Goal: Task Accomplishment & Management: Use online tool/utility

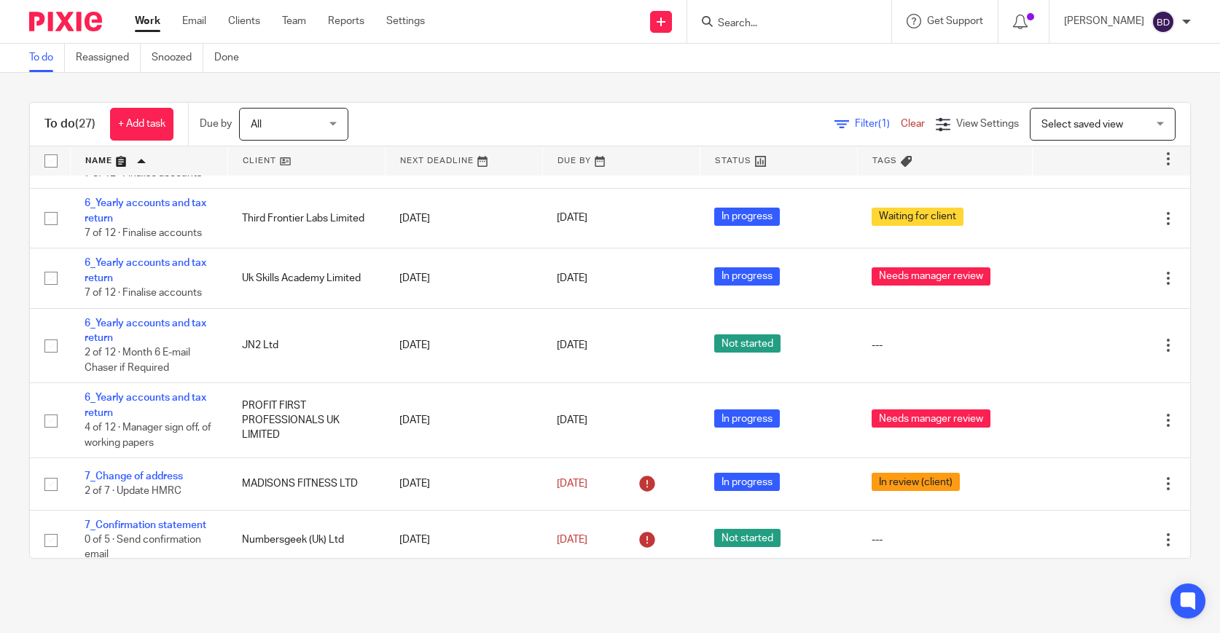
scroll to position [1328, 0]
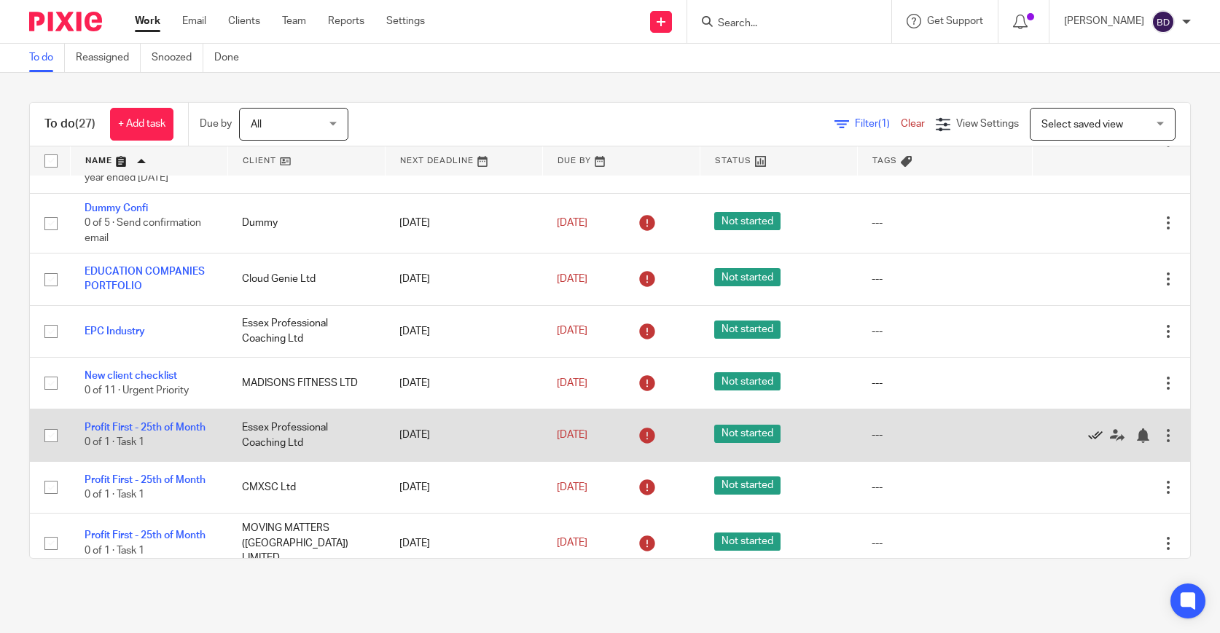
click at [1099, 428] on icon at bounding box center [1095, 435] width 15 height 15
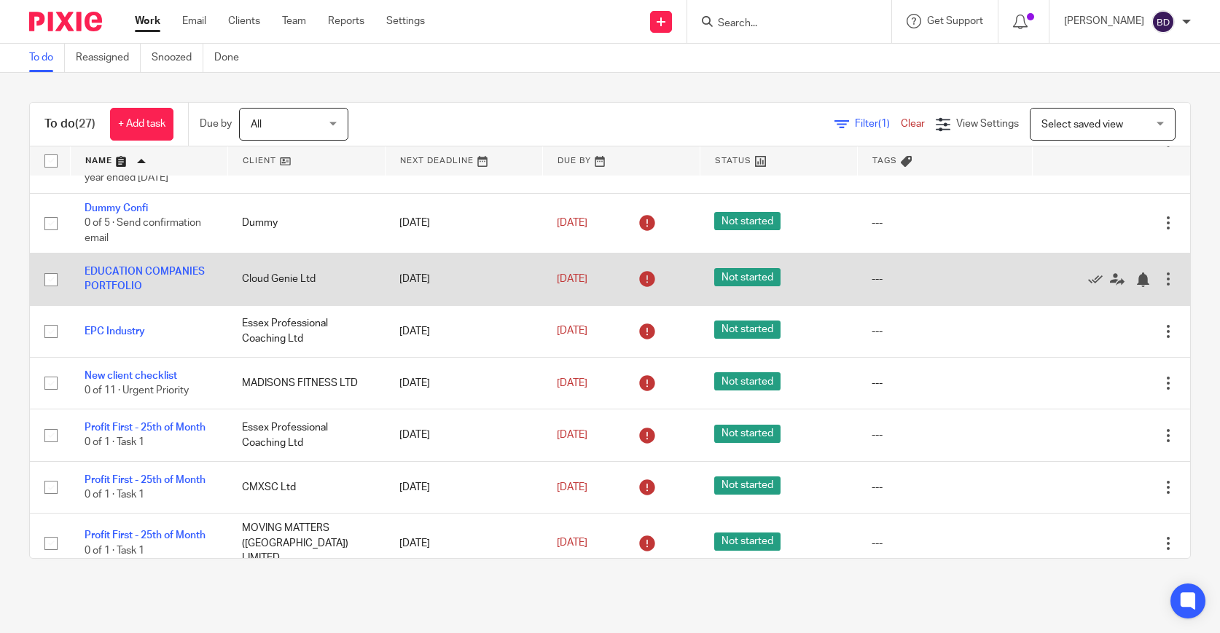
scroll to position [1276, 0]
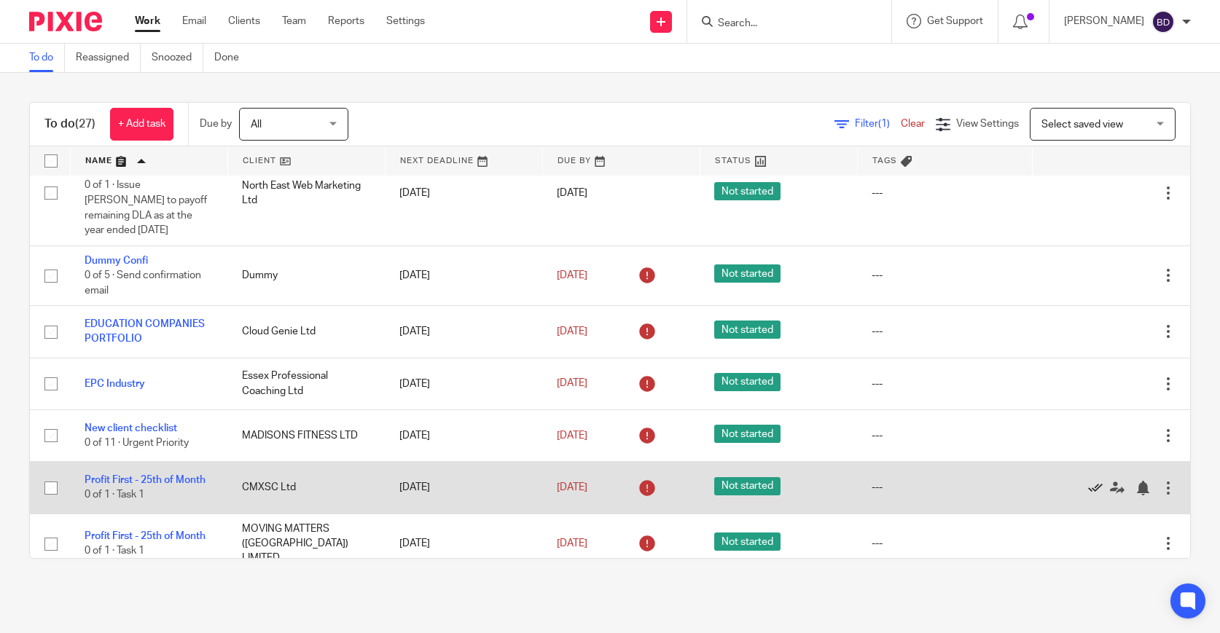
click at [1090, 482] on icon at bounding box center [1095, 488] width 15 height 15
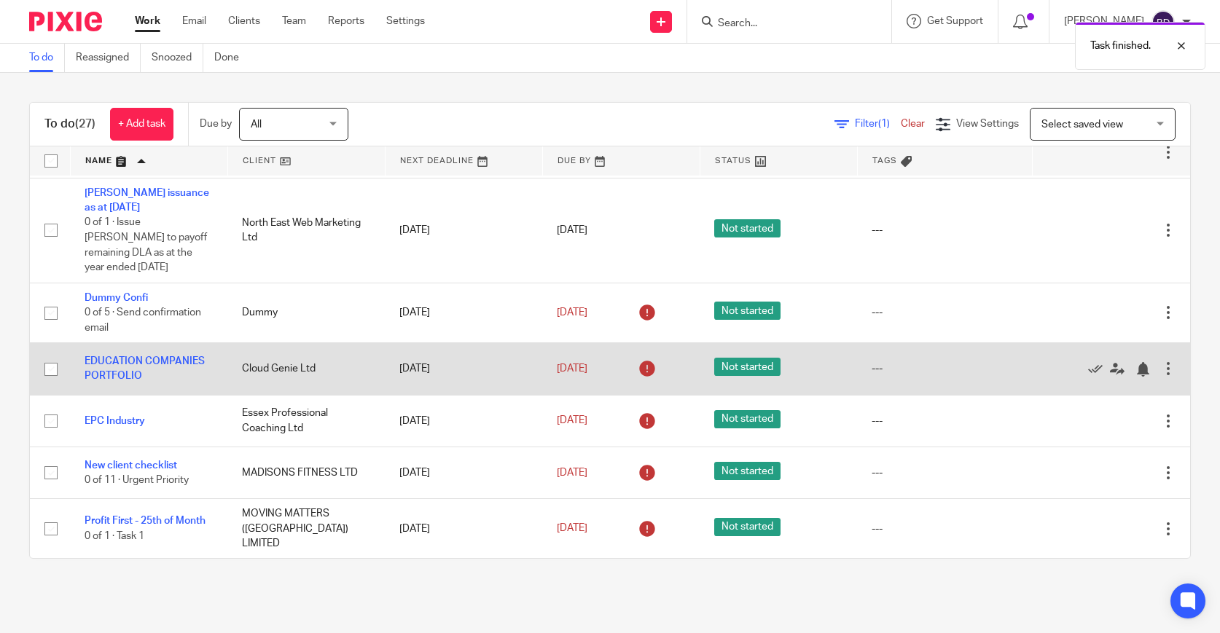
scroll to position [1223, 0]
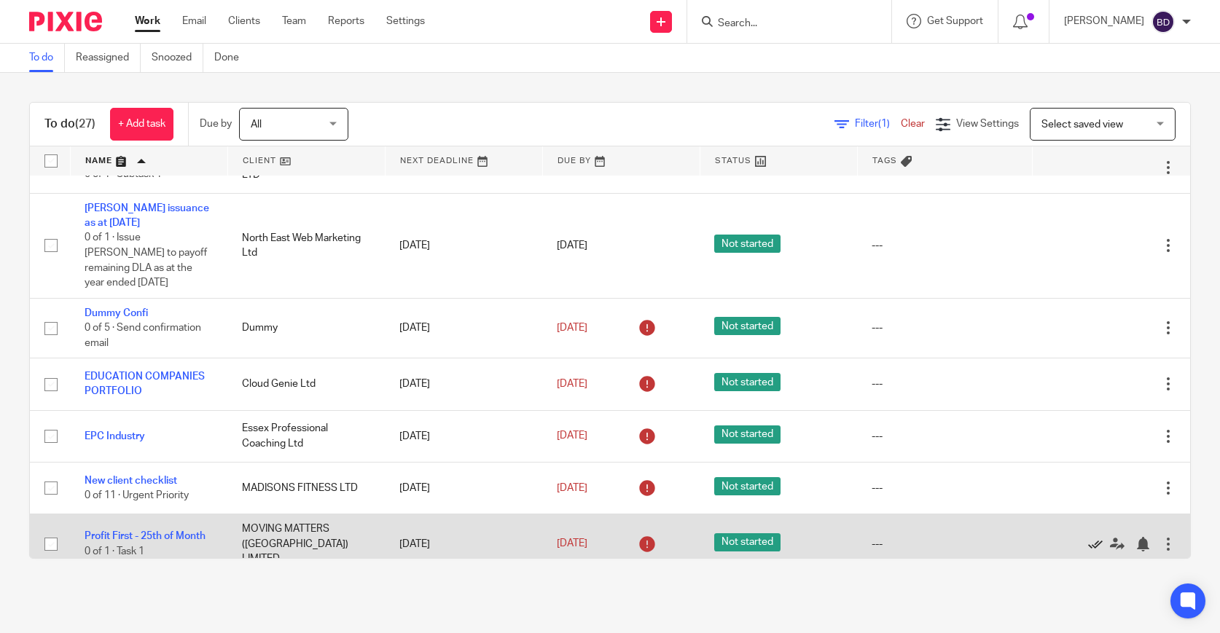
click at [1091, 537] on icon at bounding box center [1095, 544] width 15 height 15
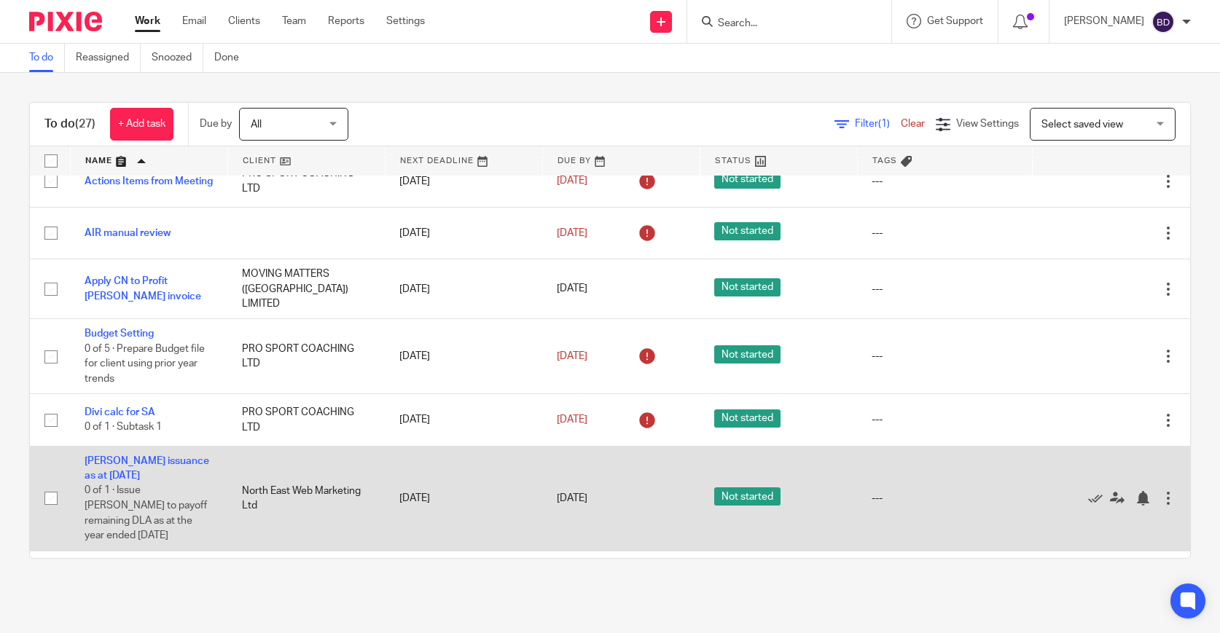
scroll to position [965, 0]
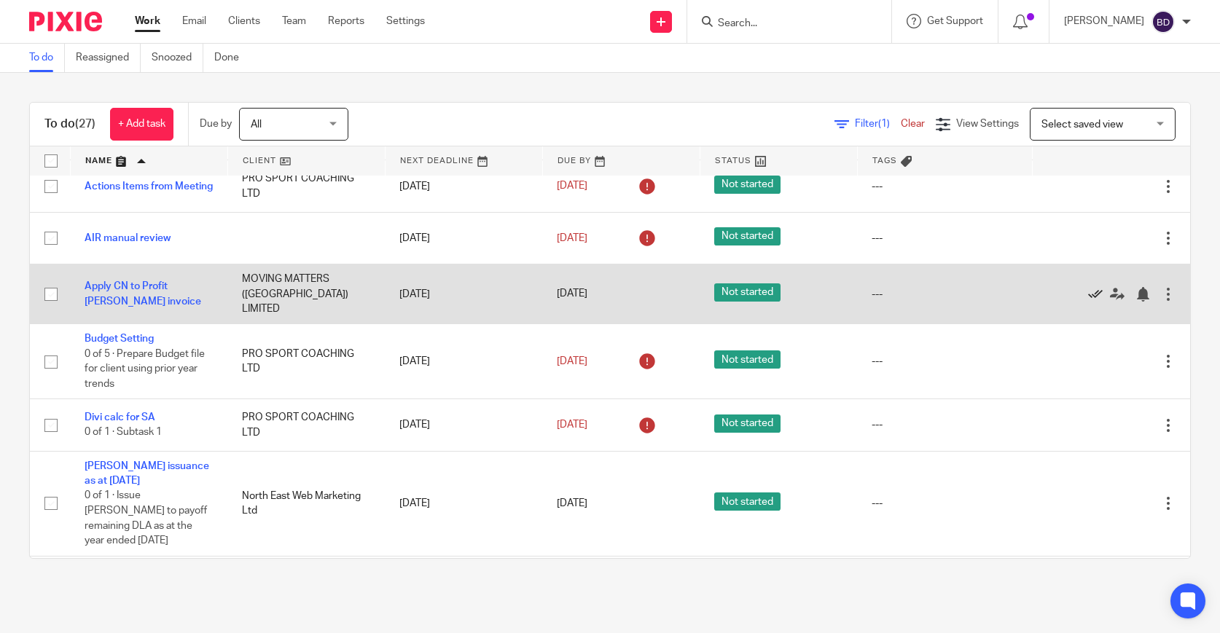
click at [1098, 302] on icon at bounding box center [1095, 294] width 15 height 15
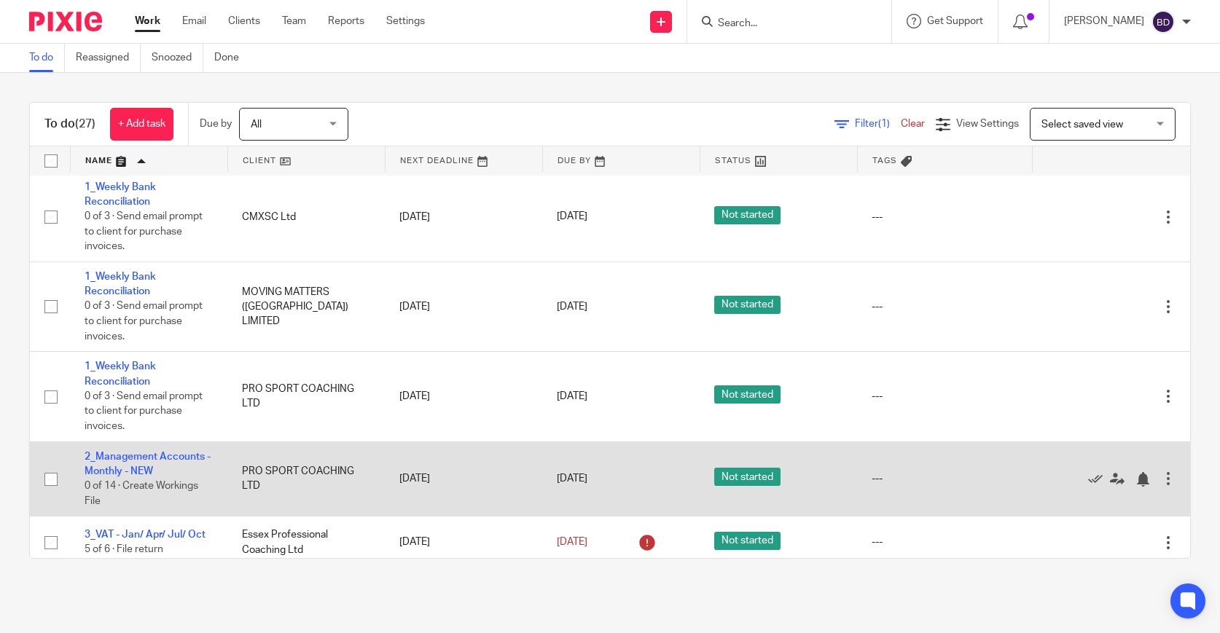
scroll to position [0, 0]
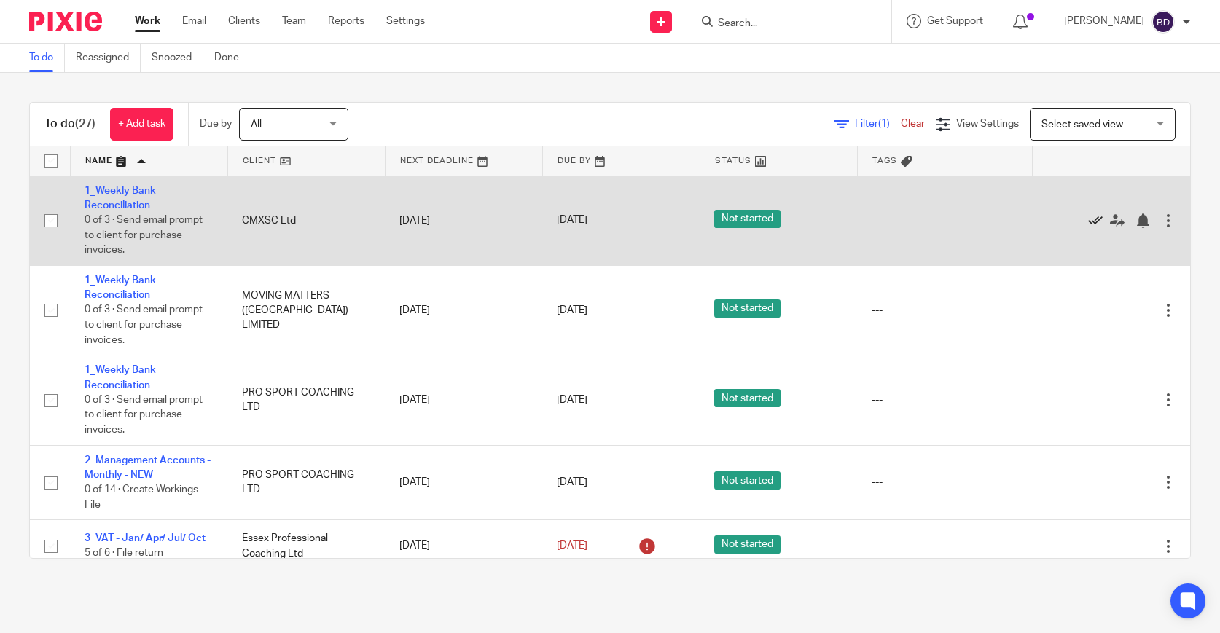
click at [1096, 221] on icon at bounding box center [1095, 220] width 15 height 15
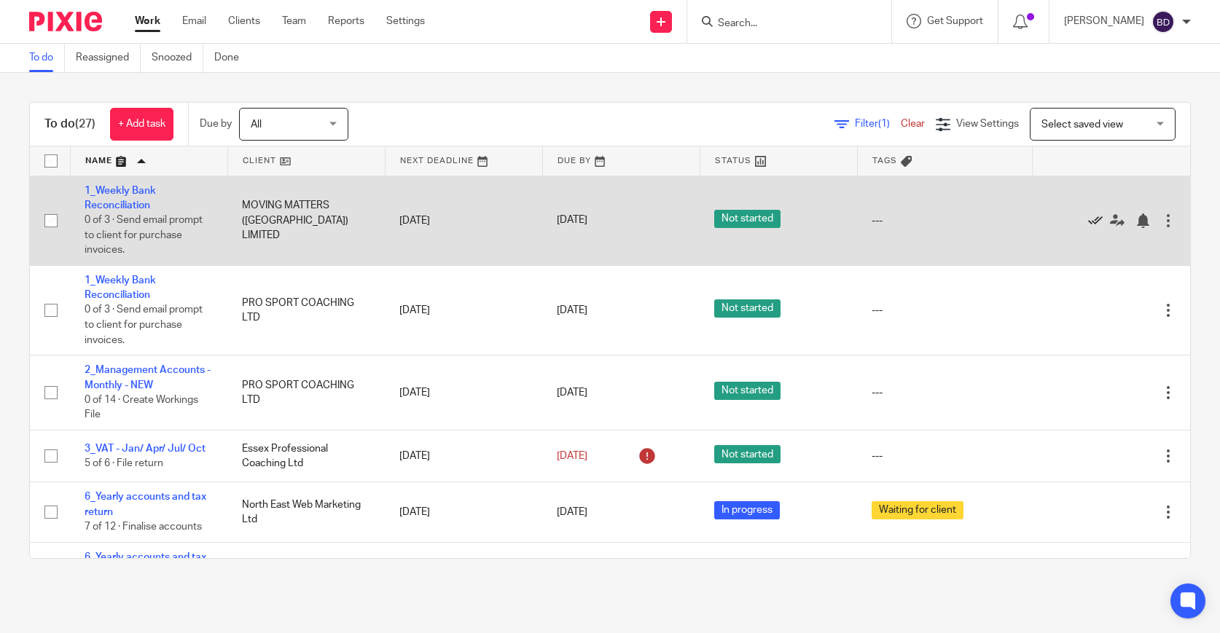
click at [1096, 225] on icon at bounding box center [1095, 220] width 15 height 15
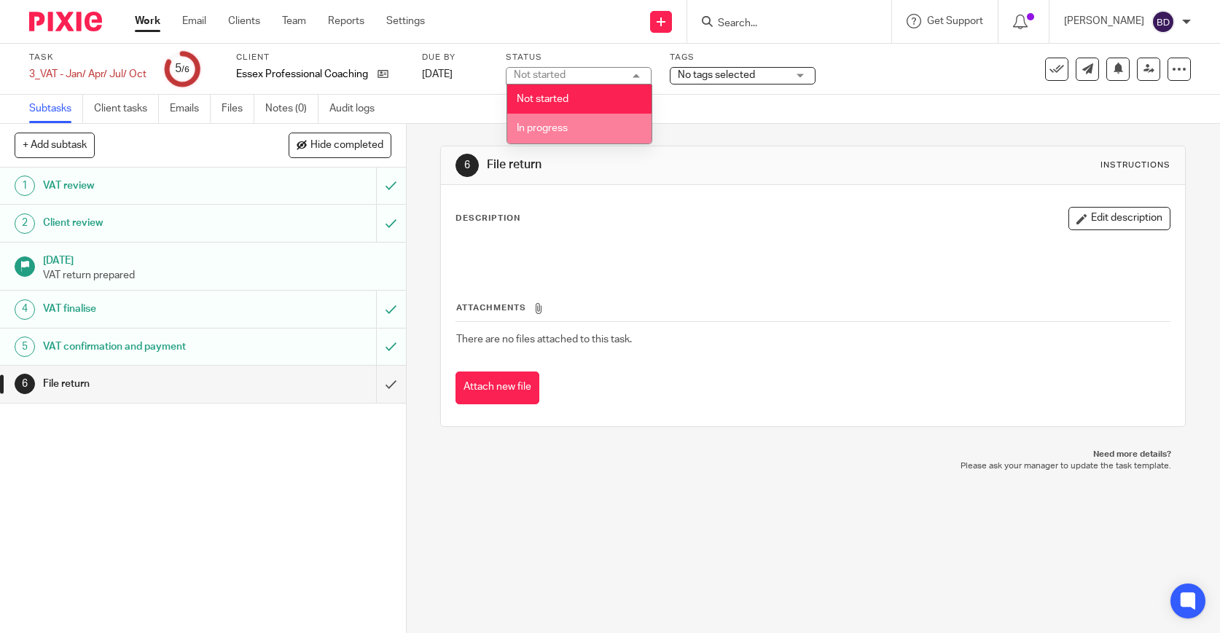
click at [592, 126] on li "In progress" at bounding box center [579, 129] width 144 height 30
